Goal: Navigation & Orientation: Find specific page/section

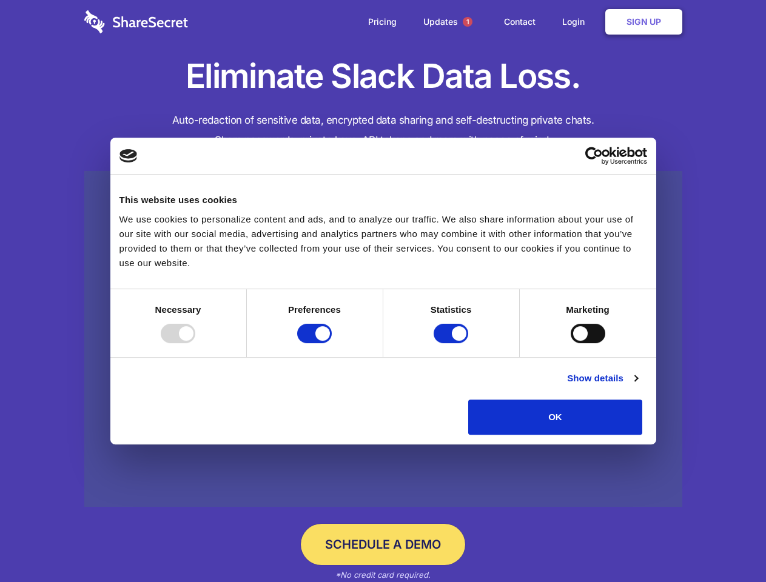
click at [195, 343] on div at bounding box center [178, 333] width 35 height 19
click at [332, 343] on input "Preferences" at bounding box center [314, 333] width 35 height 19
checkbox input "false"
click at [453, 343] on input "Statistics" at bounding box center [451, 333] width 35 height 19
checkbox input "false"
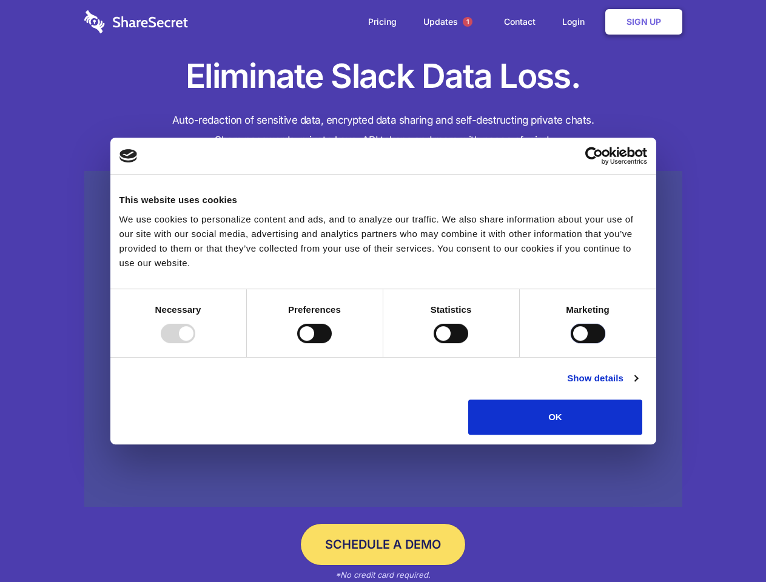
click at [571, 343] on input "Marketing" at bounding box center [588, 333] width 35 height 19
checkbox input "true"
click at [638, 386] on link "Show details" at bounding box center [602, 378] width 70 height 15
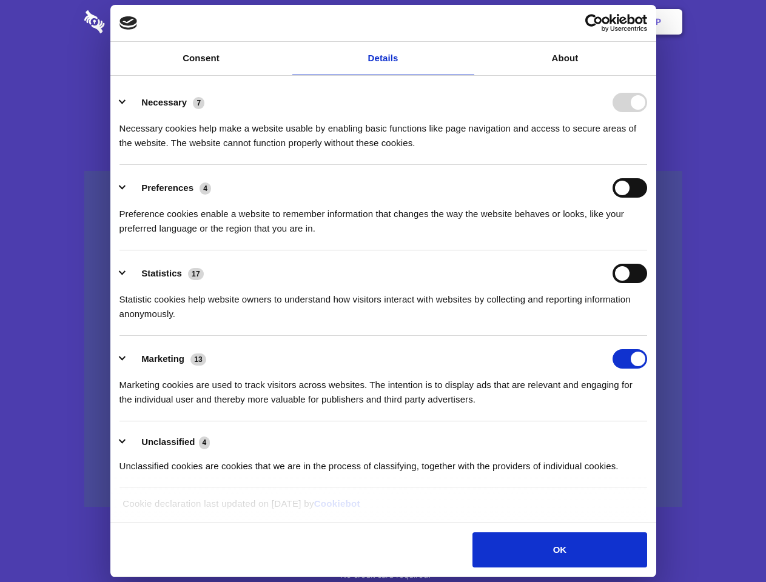
click at [647, 150] on div "Necessary 7 Necessary cookies help make a website usable by enabling basic func…" at bounding box center [384, 122] width 528 height 58
click at [467, 22] on span "1" at bounding box center [468, 22] width 10 height 10
